Goal: Navigation & Orientation: Find specific page/section

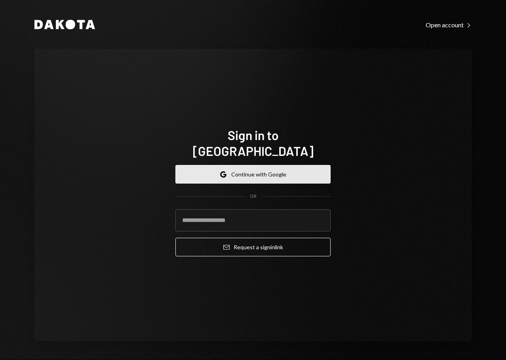
click at [262, 170] on button "Google Continue with Google" at bounding box center [252, 174] width 155 height 19
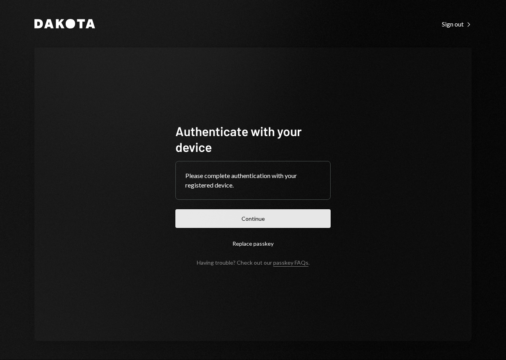
click at [254, 215] on button "Continue" at bounding box center [252, 219] width 155 height 19
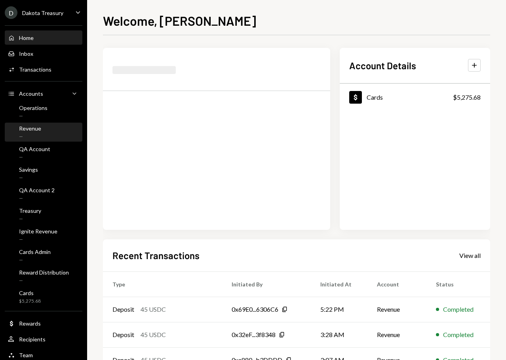
click at [32, 131] on div "Revenue" at bounding box center [30, 128] width 22 height 7
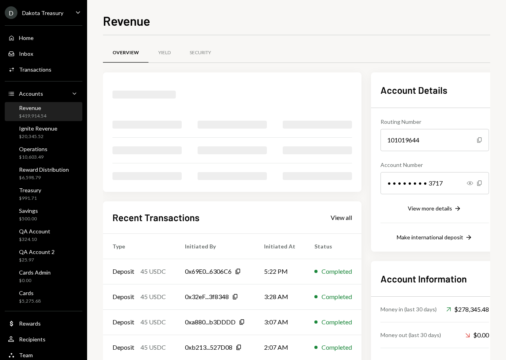
click at [39, 114] on div "$419,914.54" at bounding box center [32, 116] width 27 height 7
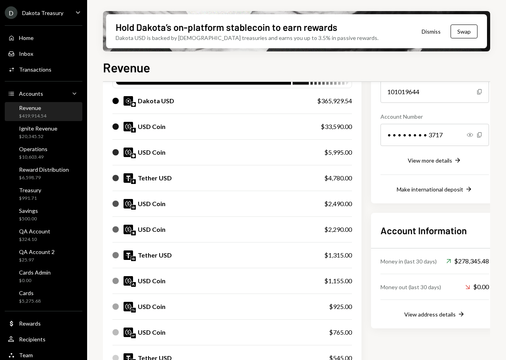
scroll to position [119, 0]
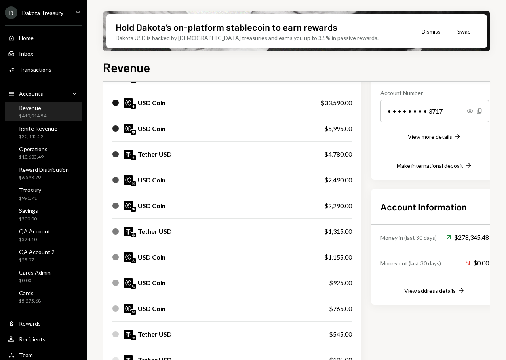
click at [430, 292] on div "View address details" at bounding box center [429, 291] width 51 height 7
